Goal: Task Accomplishment & Management: Manage account settings

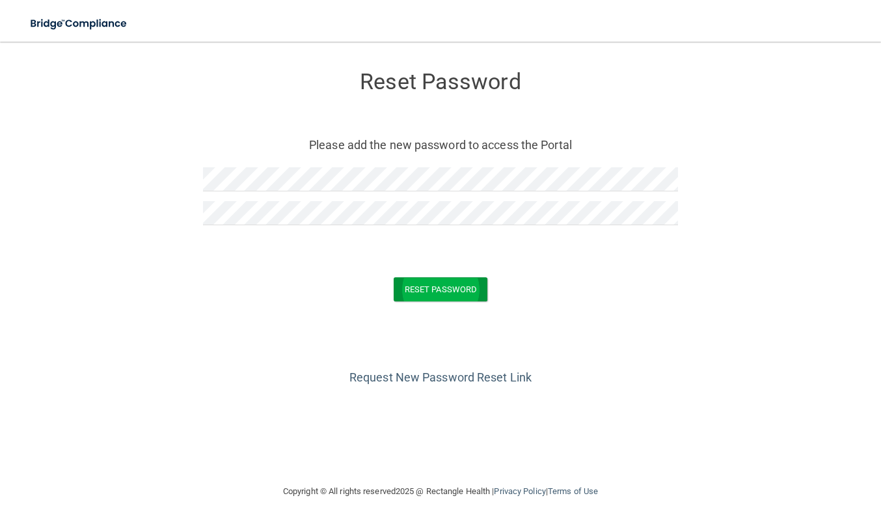
click at [423, 292] on button "Reset Password" at bounding box center [441, 289] width 94 height 24
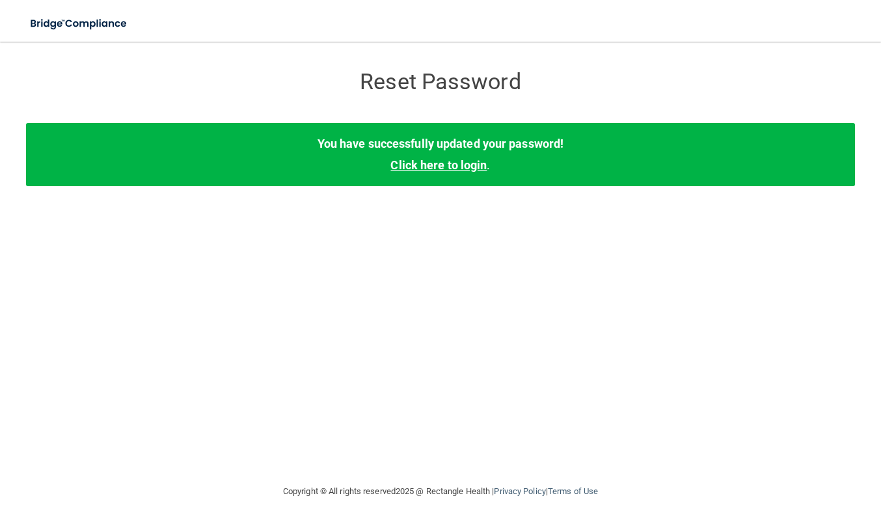
click at [462, 168] on link "Click here to login" at bounding box center [439, 165] width 96 height 14
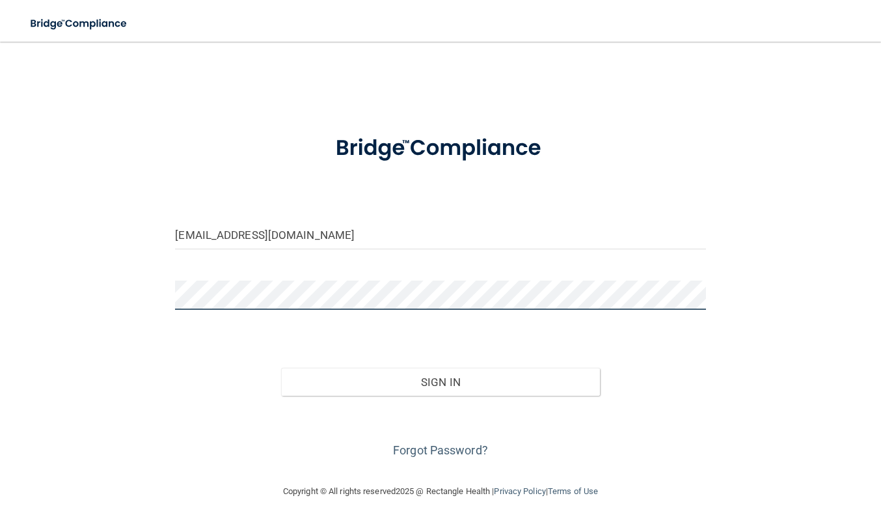
click at [441, 381] on button "Sign In" at bounding box center [440, 382] width 318 height 29
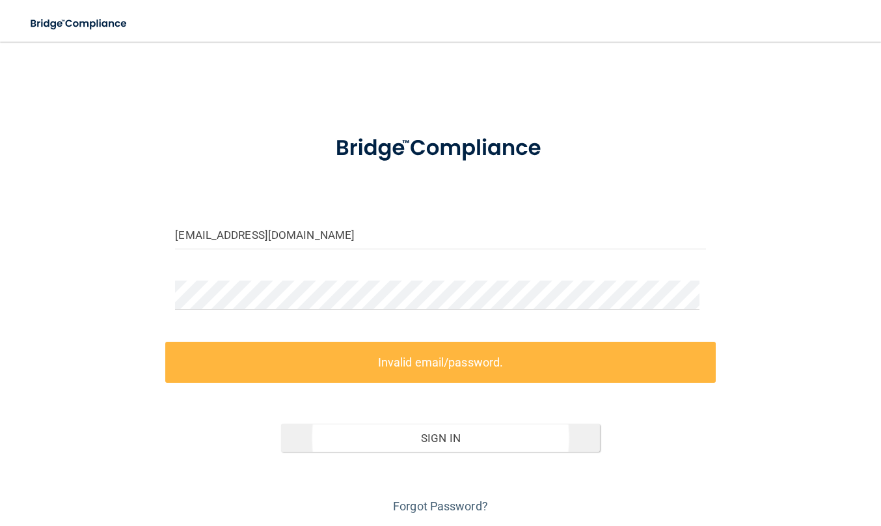
click at [415, 437] on button "Sign In" at bounding box center [440, 438] width 318 height 29
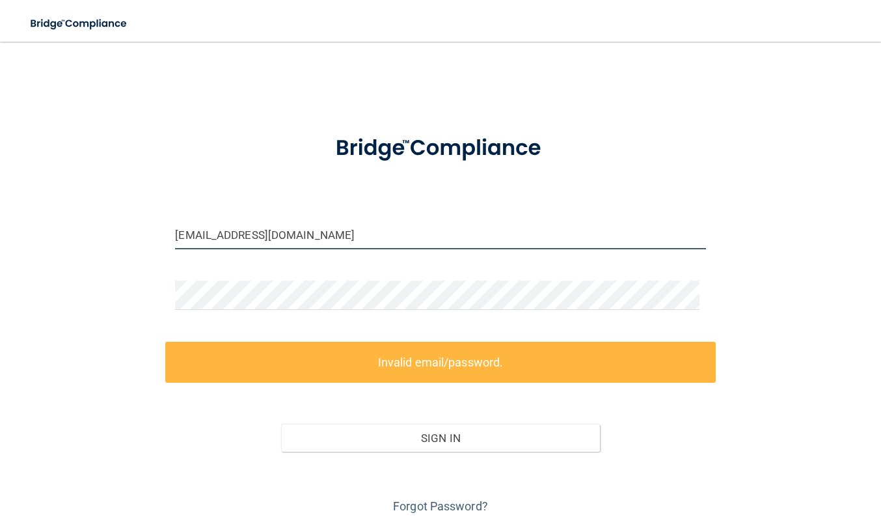
click at [295, 234] on input "[EMAIL_ADDRESS][DOMAIN_NAME]" at bounding box center [440, 234] width 531 height 29
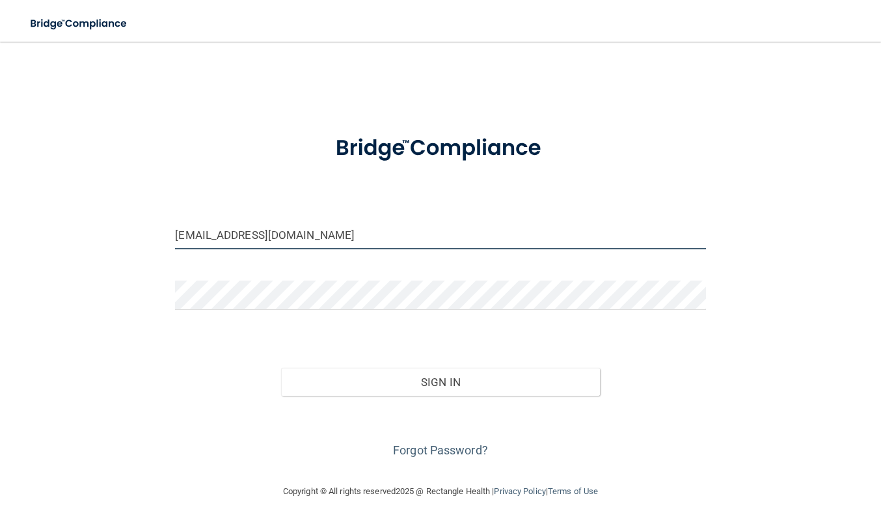
type input "[EMAIL_ADDRESS][DOMAIN_NAME]"
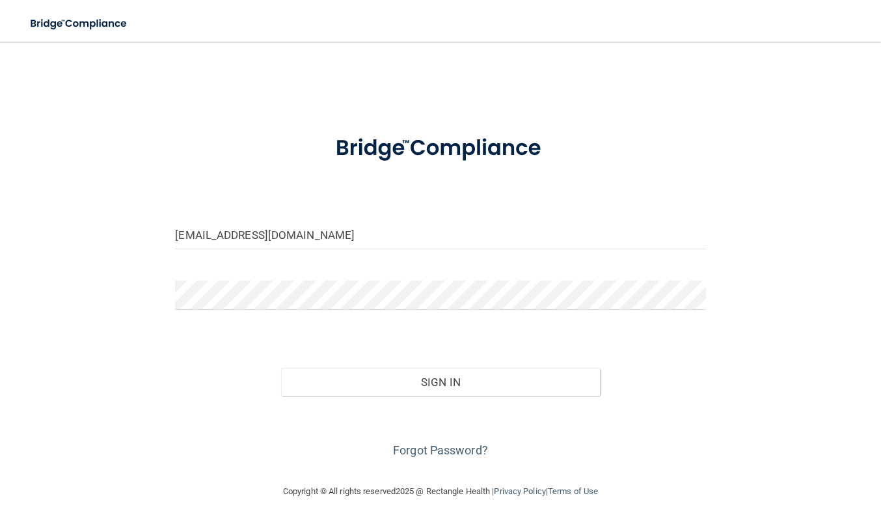
click at [451, 319] on div at bounding box center [440, 300] width 550 height 39
click at [450, 383] on button "Sign In" at bounding box center [440, 382] width 318 height 29
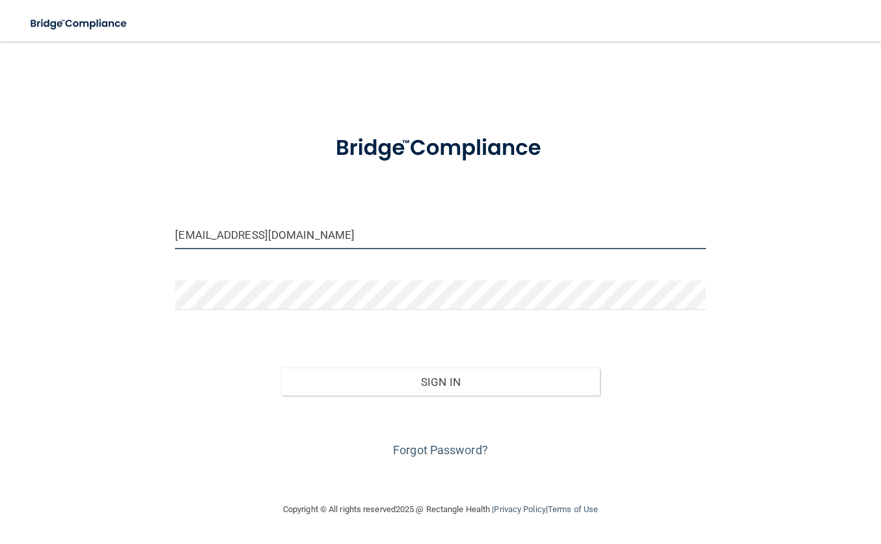
type input "[EMAIL_ADDRESS][DOMAIN_NAME]"
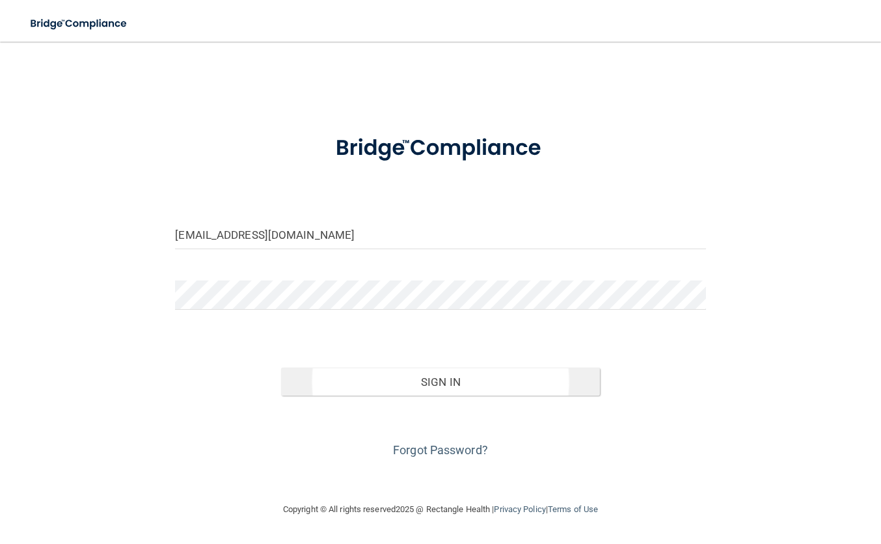
click at [417, 383] on button "Sign In" at bounding box center [440, 382] width 318 height 29
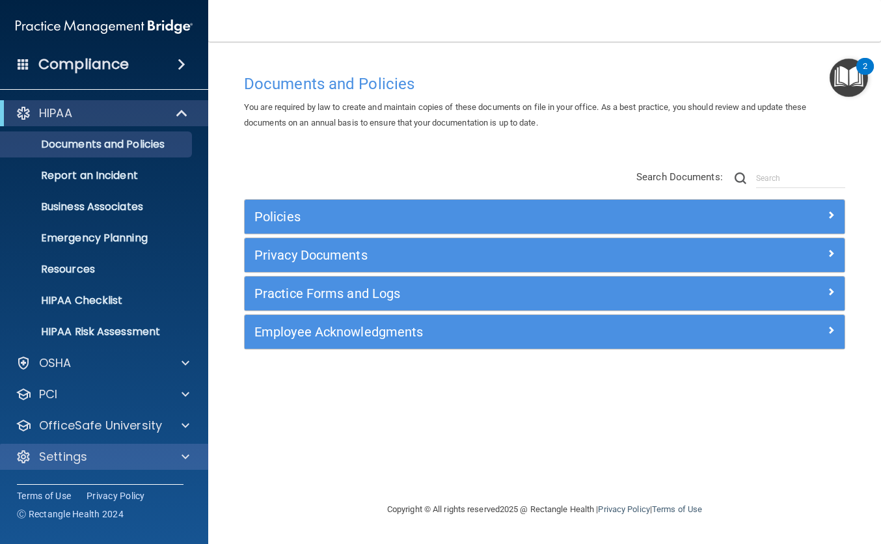
click at [187, 454] on span at bounding box center [186, 457] width 8 height 16
click at [185, 458] on span at bounding box center [186, 457] width 8 height 16
click at [87, 462] on p "Settings" at bounding box center [63, 457] width 48 height 16
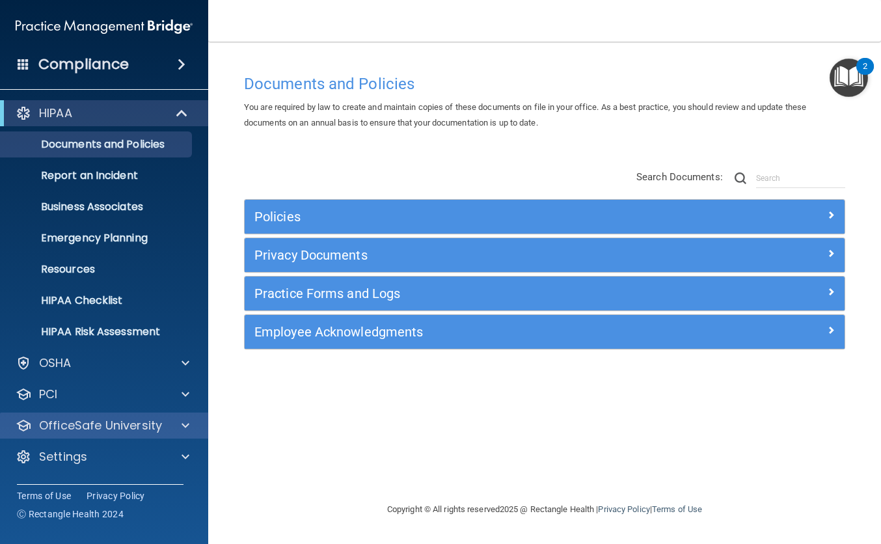
click at [66, 422] on p "OfficeSafe University" at bounding box center [100, 426] width 123 height 16
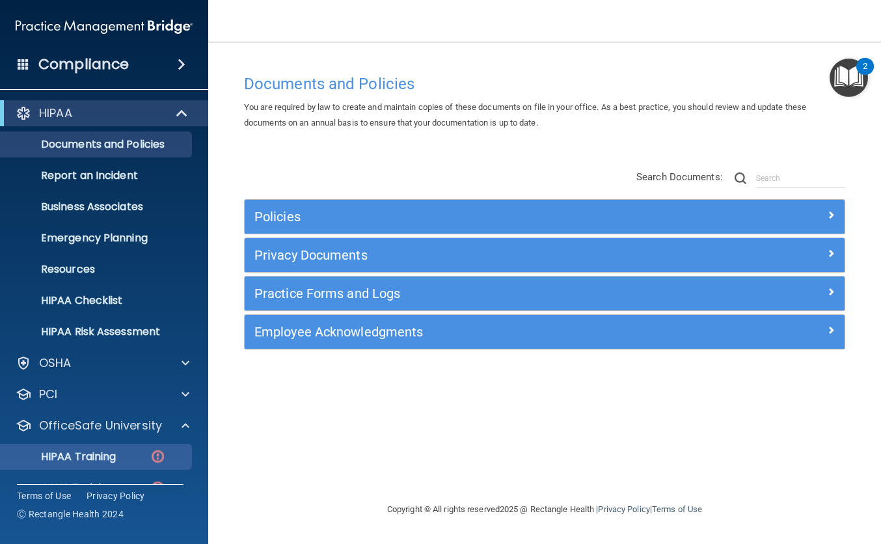
scroll to position [90, 0]
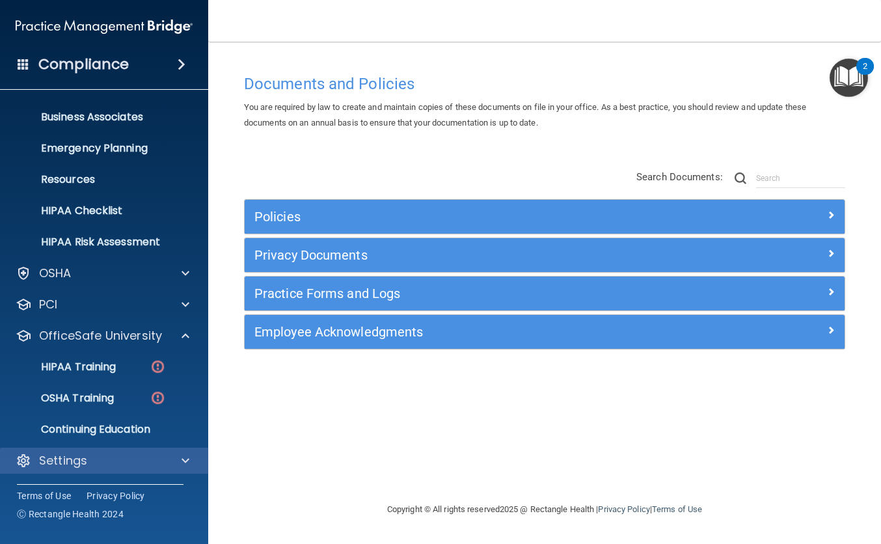
click at [71, 461] on p "Settings" at bounding box center [63, 461] width 48 height 16
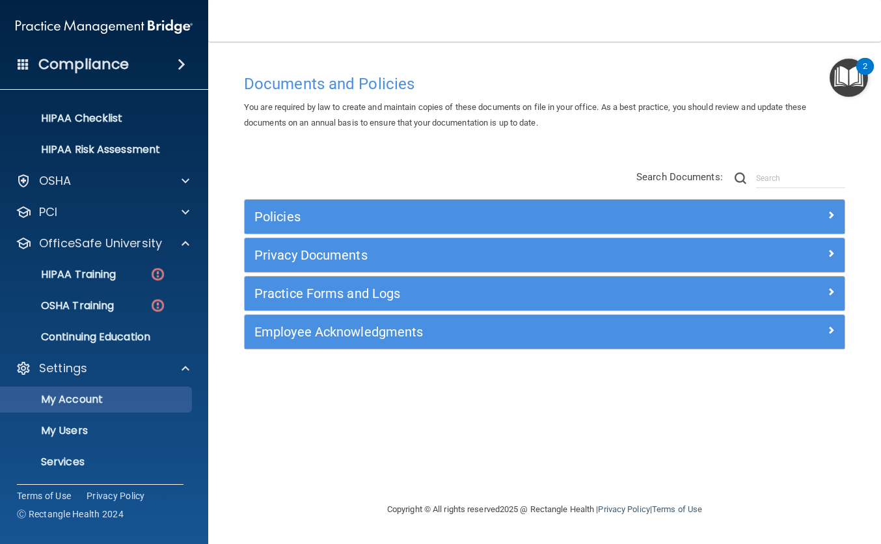
click at [92, 397] on p "My Account" at bounding box center [97, 399] width 178 height 13
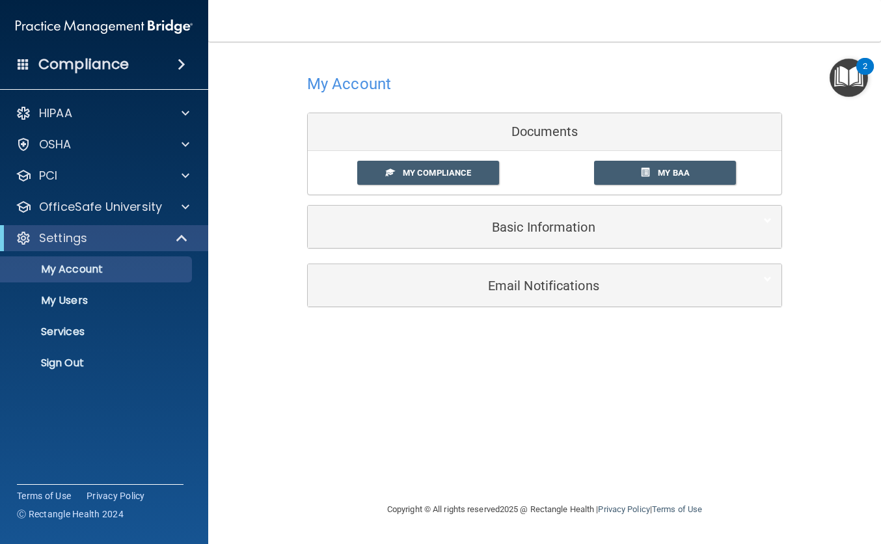
click at [546, 228] on h5 "Basic Information" at bounding box center [525, 227] width 415 height 14
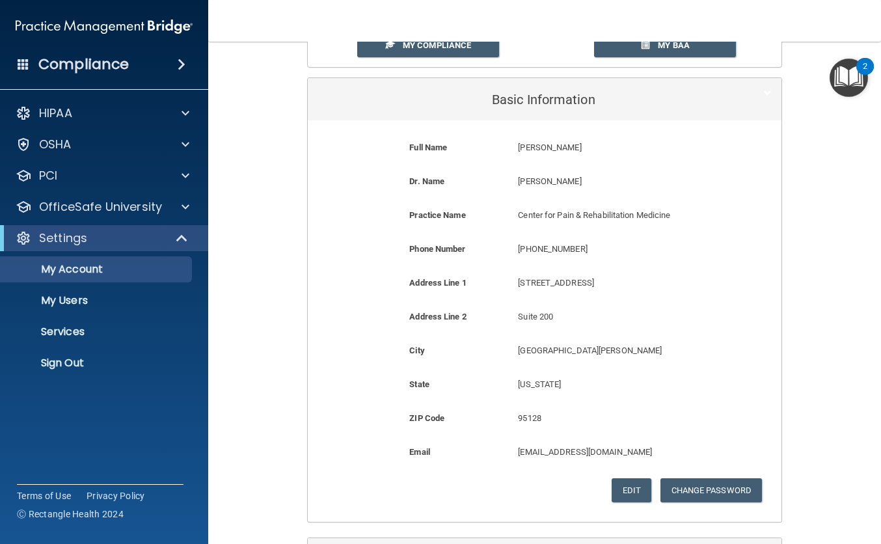
scroll to position [130, 0]
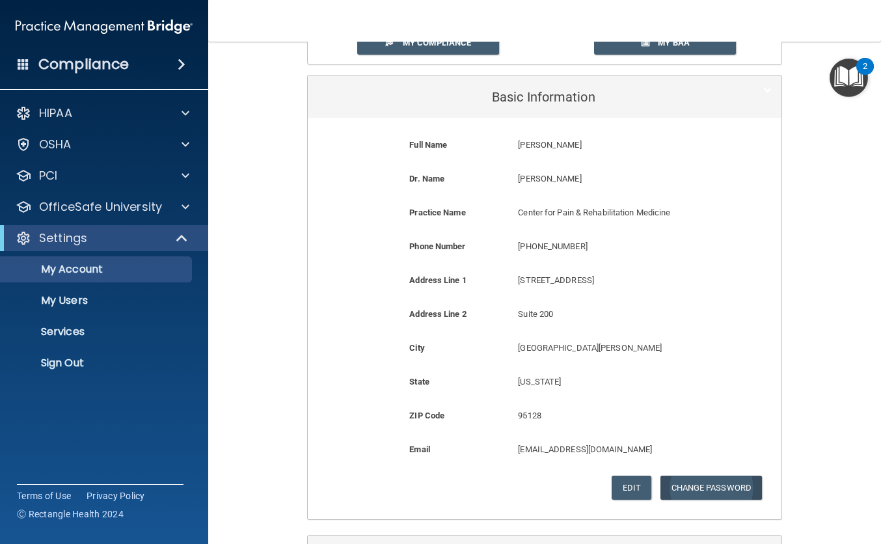
click at [716, 483] on button "Change Password" at bounding box center [712, 488] width 102 height 24
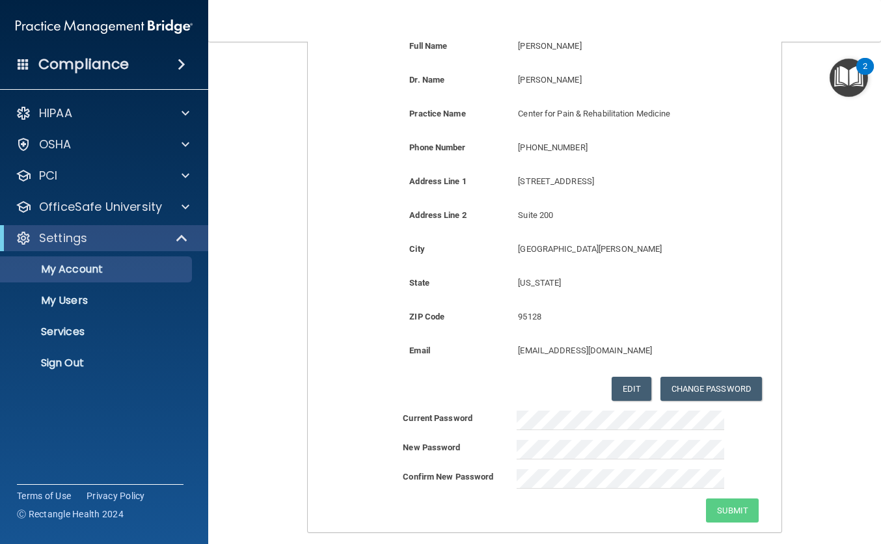
scroll to position [311, 0]
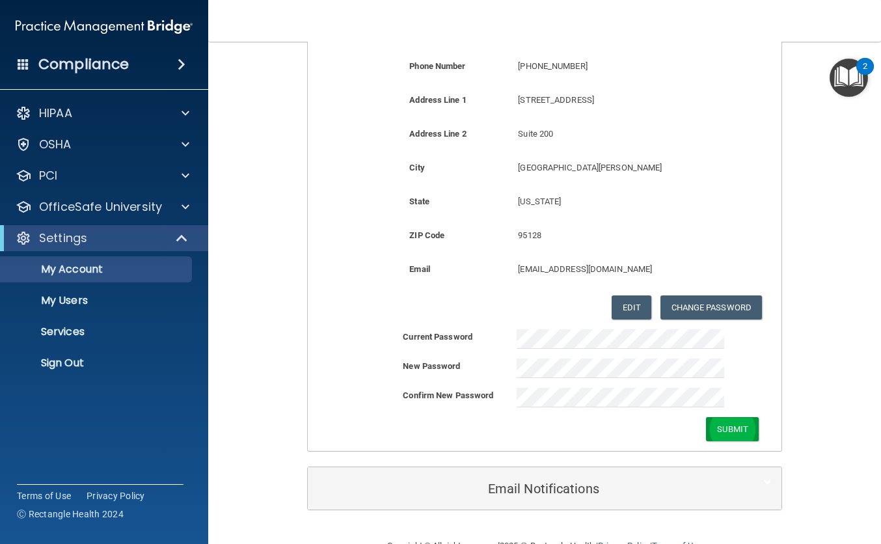
click at [728, 419] on button "Submit" at bounding box center [732, 429] width 53 height 24
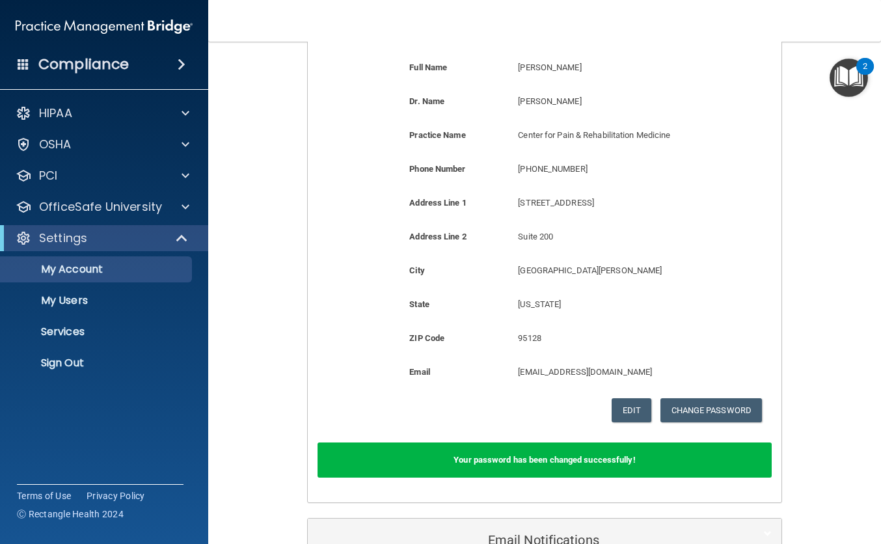
scroll to position [0, 0]
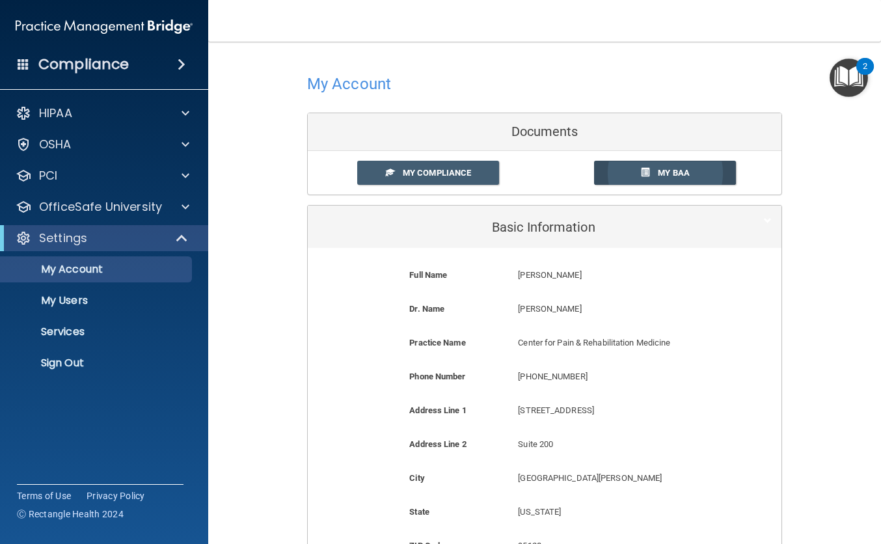
click at [651, 173] on link "My BAA" at bounding box center [665, 173] width 143 height 24
click at [180, 235] on span at bounding box center [183, 238] width 11 height 16
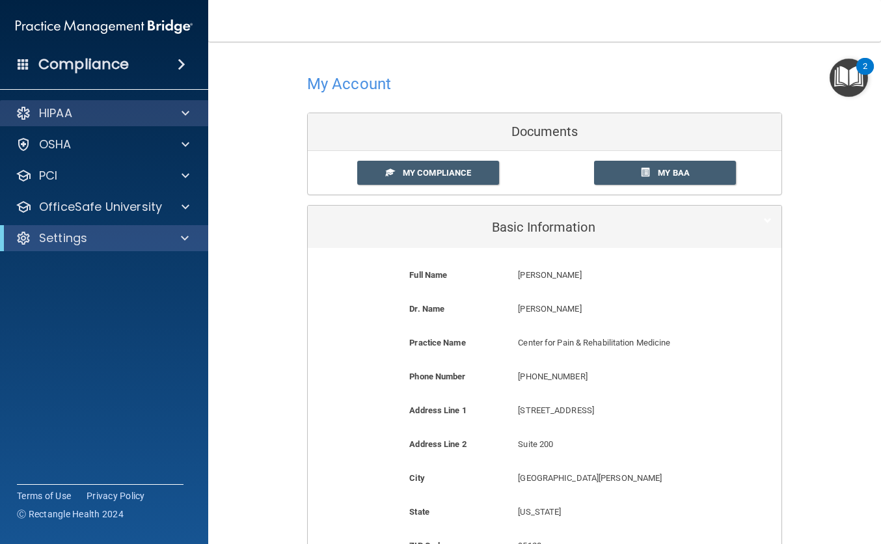
click at [185, 115] on span at bounding box center [186, 113] width 8 height 16
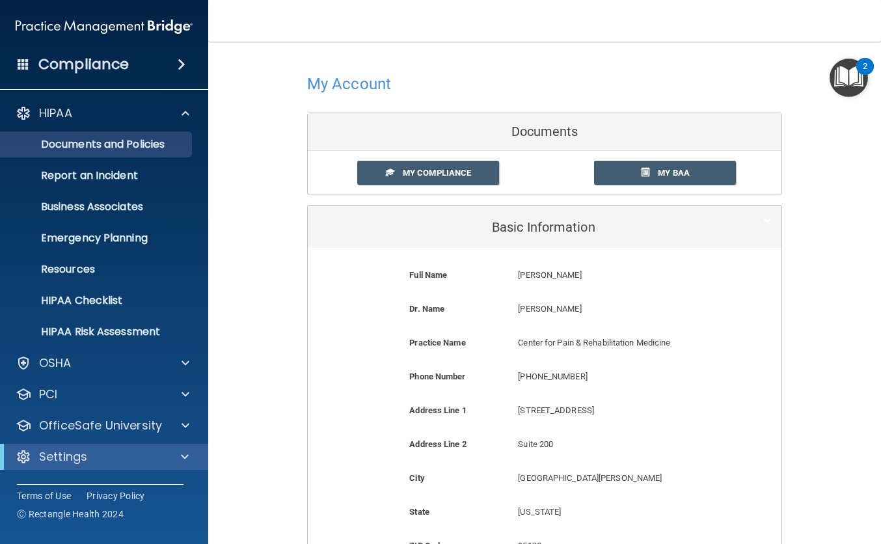
click at [141, 141] on p "Documents and Policies" at bounding box center [97, 144] width 178 height 13
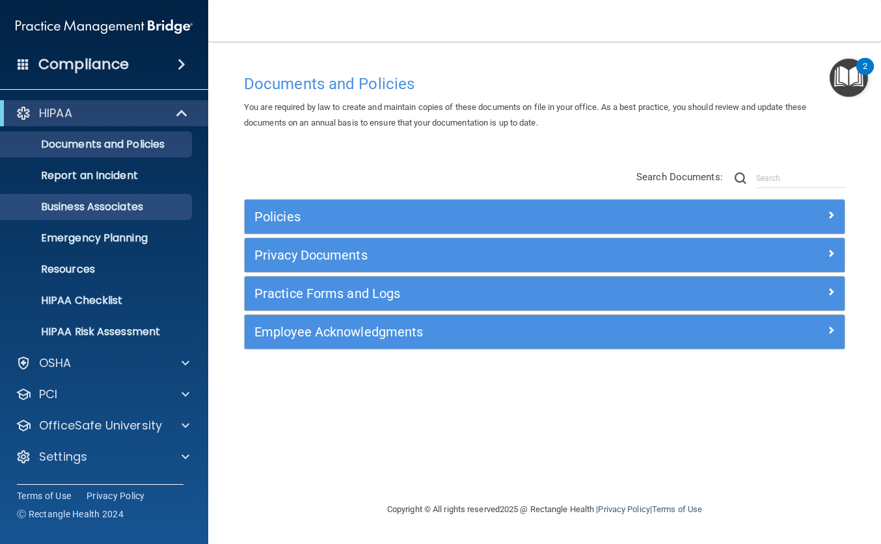
click at [102, 207] on p "Business Associates" at bounding box center [97, 206] width 178 height 13
